Goal: Information Seeking & Learning: Check status

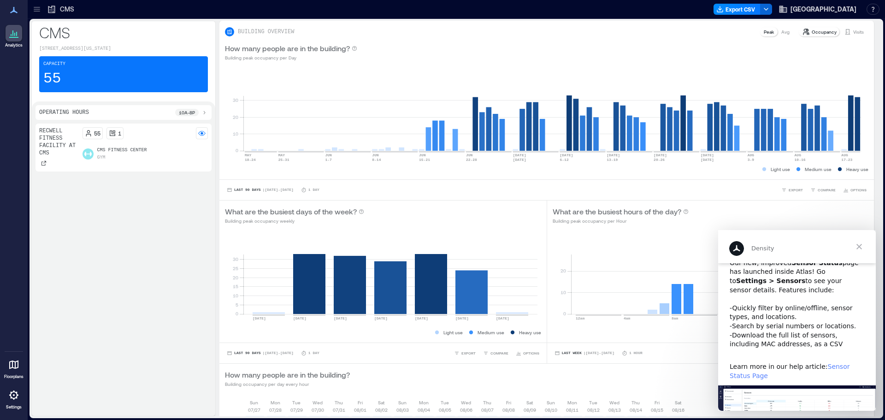
scroll to position [106, 0]
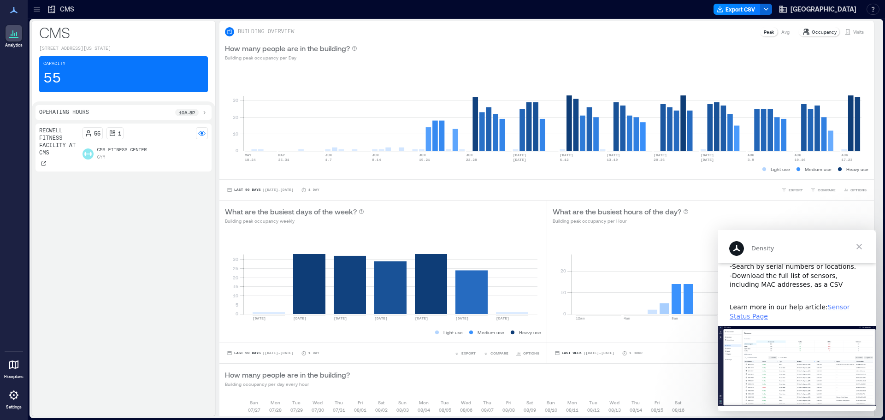
click at [859, 246] on span "Close" at bounding box center [858, 246] width 33 height 33
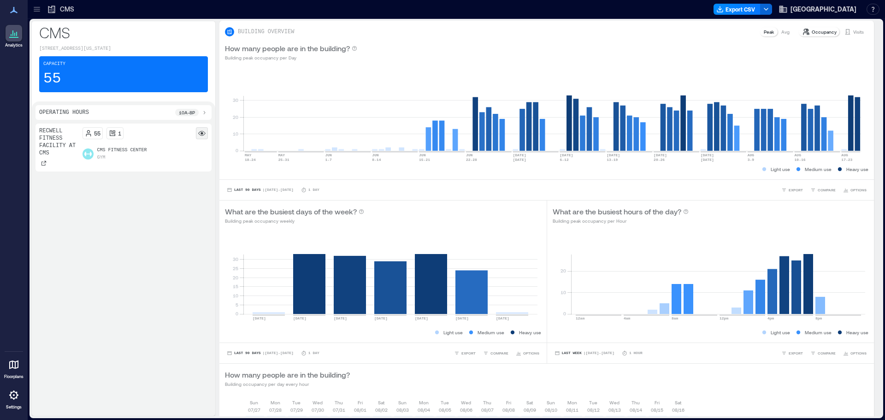
click at [199, 133] on icon at bounding box center [201, 134] width 7 height 3
click at [200, 133] on rect at bounding box center [201, 132] width 7 height 7
click at [183, 136] on div "55 1" at bounding box center [145, 133] width 126 height 12
click at [199, 134] on rect at bounding box center [201, 132] width 7 height 7
click at [107, 151] on p "CMS Fitness Center" at bounding box center [122, 150] width 50 height 7
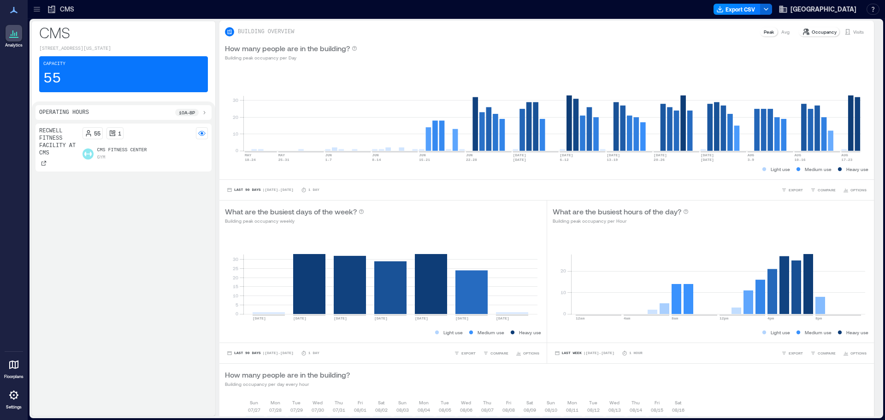
click at [12, 31] on icon at bounding box center [12, 33] width 1 height 6
click at [768, 10] on polyline "button" at bounding box center [766, 9] width 4 height 2
click at [662, 3] on div at bounding box center [395, 9] width 629 height 15
click at [419, 47] on div "How many people are in the building? Building peak occupancy per Day" at bounding box center [546, 52] width 643 height 18
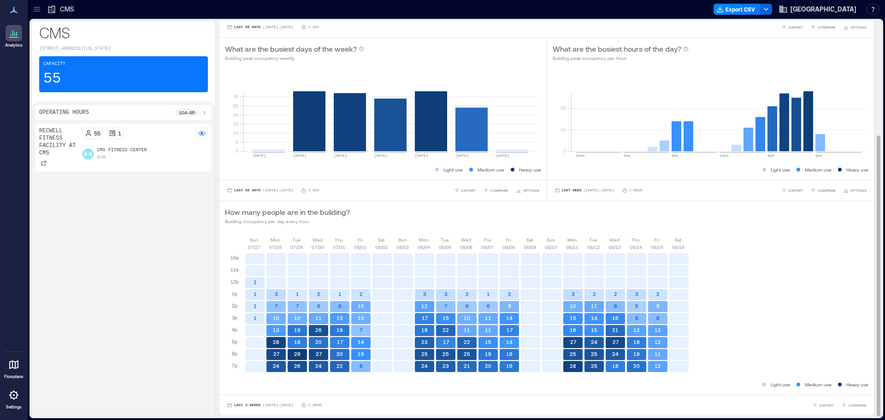
scroll to position [0, 0]
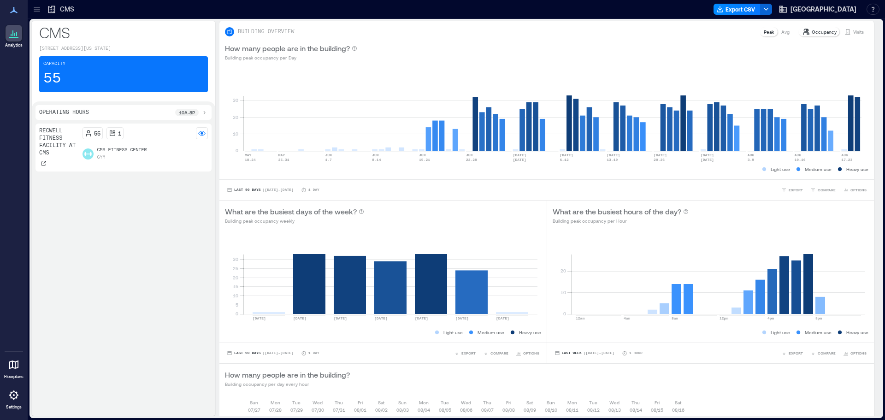
click at [39, 10] on icon at bounding box center [36, 9] width 9 height 9
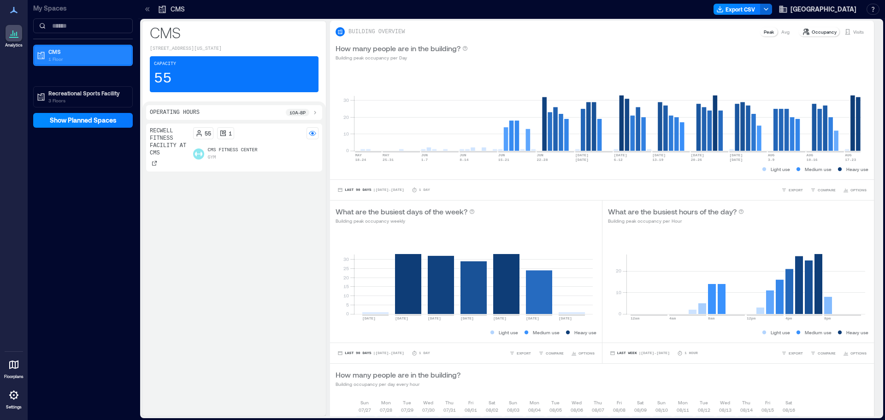
click at [77, 51] on p "CMS" at bounding box center [86, 51] width 77 height 7
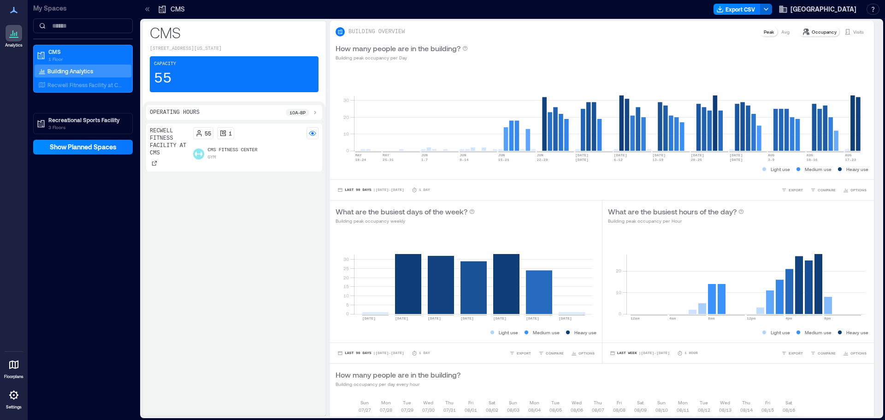
click at [266, 33] on p "CMS" at bounding box center [234, 32] width 169 height 18
click at [267, 65] on div "Capacity 55" at bounding box center [234, 74] width 169 height 36
click at [586, 55] on div "How many people are in the building? Building peak occupancy per Day" at bounding box center [601, 52] width 533 height 18
click at [64, 9] on p "My Spaces" at bounding box center [83, 8] width 100 height 9
click at [150, 9] on icon at bounding box center [147, 9] width 9 height 9
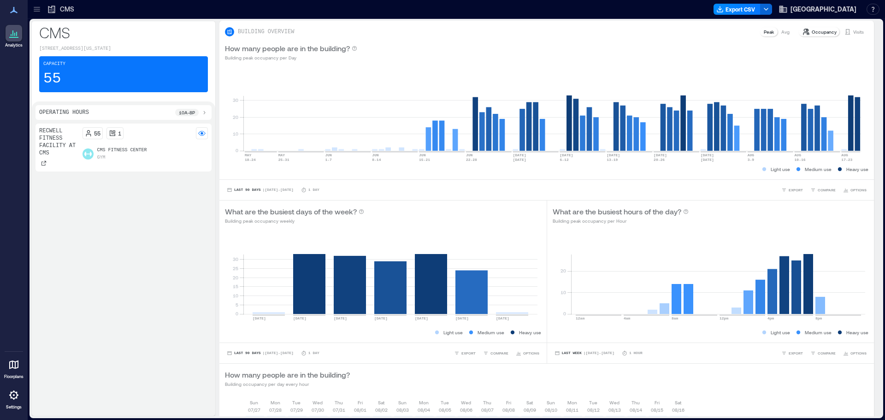
click at [54, 11] on icon at bounding box center [51, 9] width 9 height 9
click at [308, 52] on p "How many people are in the building?" at bounding box center [287, 48] width 125 height 11
click at [853, 35] on p "Visits" at bounding box center [858, 31] width 11 height 7
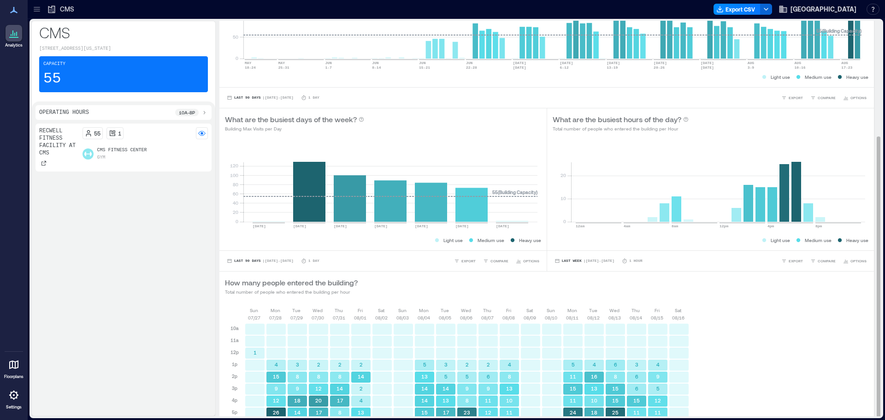
scroll to position [162, 0]
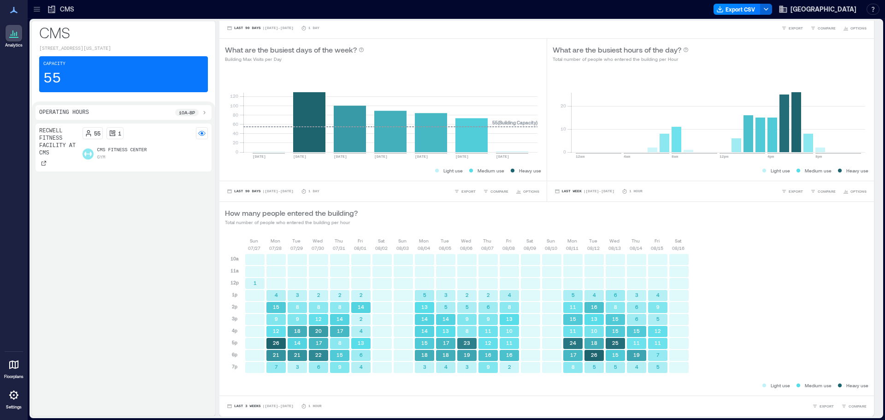
click at [67, 116] on div "Operating Hours 10a - 8p" at bounding box center [123, 112] width 176 height 15
drag, startPoint x: 70, startPoint y: 110, endPoint x: 238, endPoint y: 126, distance: 169.0
click at [70, 109] on p "Operating Hours" at bounding box center [64, 112] width 50 height 7
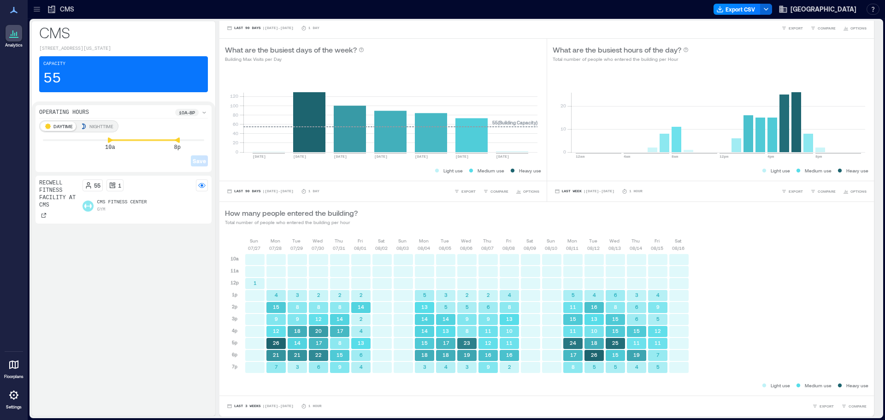
click at [203, 113] on icon at bounding box center [203, 112] width 7 height 7
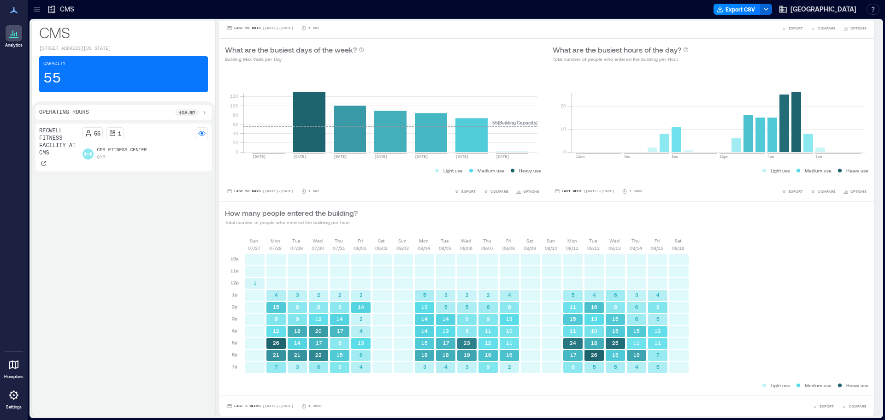
click at [138, 148] on p "CMS Fitness Center" at bounding box center [122, 150] width 50 height 7
click at [42, 162] on icon at bounding box center [43, 163] width 5 height 5
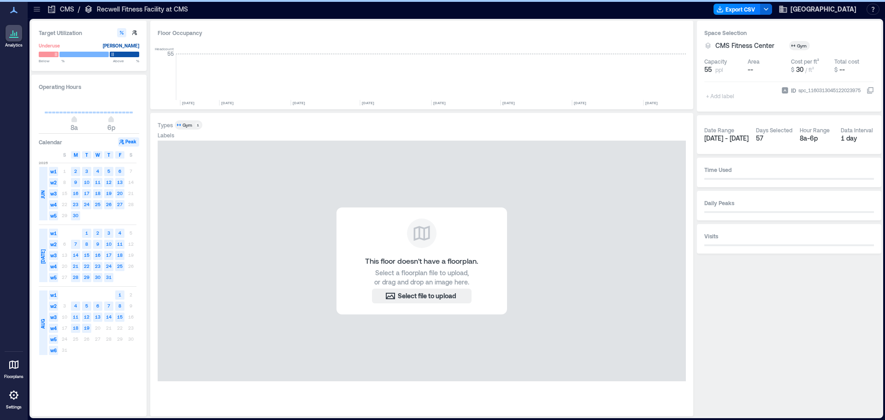
scroll to position [0, 1616]
